Goal: Find specific page/section: Find specific page/section

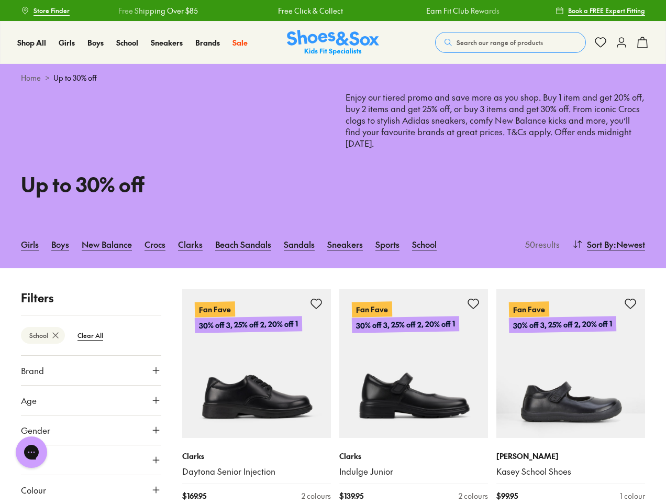
click at [511, 42] on span "Search our range of products" at bounding box center [500, 42] width 86 height 9
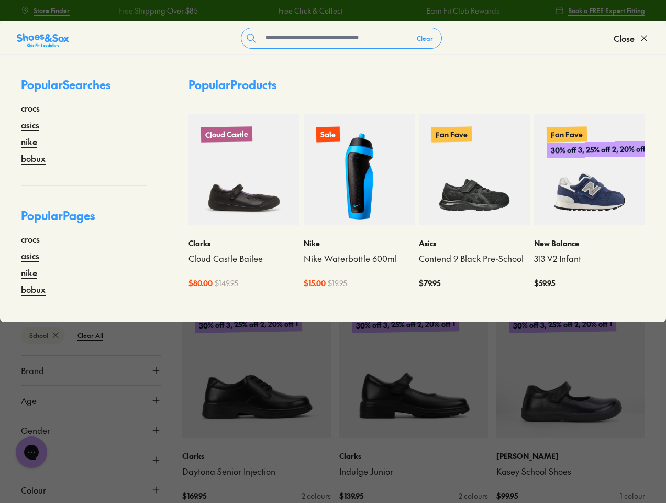
click at [425, 38] on button "Clear" at bounding box center [425, 38] width 33 height 19
click at [632, 38] on span "Close" at bounding box center [624, 38] width 21 height 13
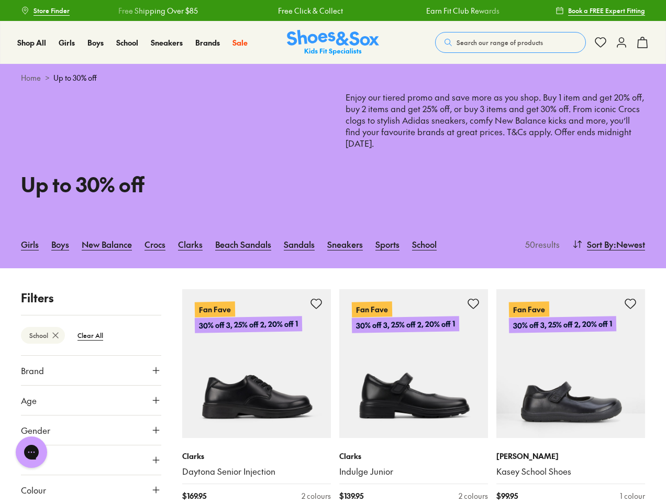
click at [643, 42] on icon at bounding box center [642, 42] width 13 height 13
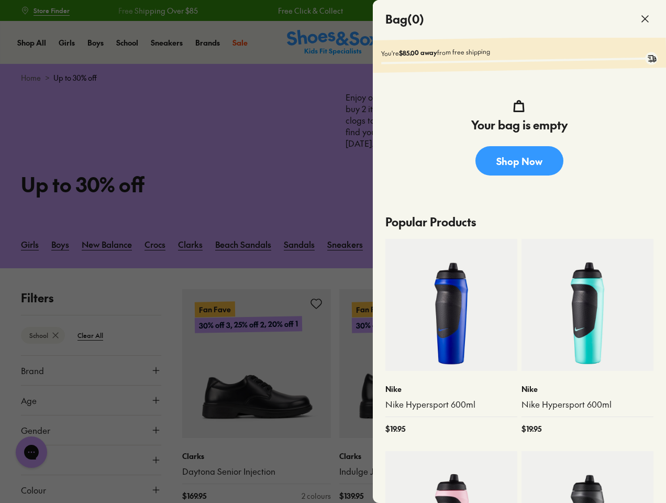
click at [608, 244] on div at bounding box center [333, 251] width 666 height 503
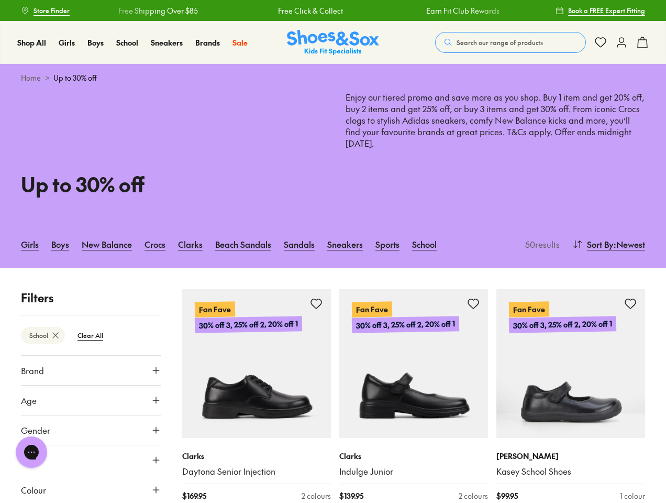
click at [43, 335] on btn "School" at bounding box center [43, 335] width 44 height 17
